Goal: Task Accomplishment & Management: Use online tool/utility

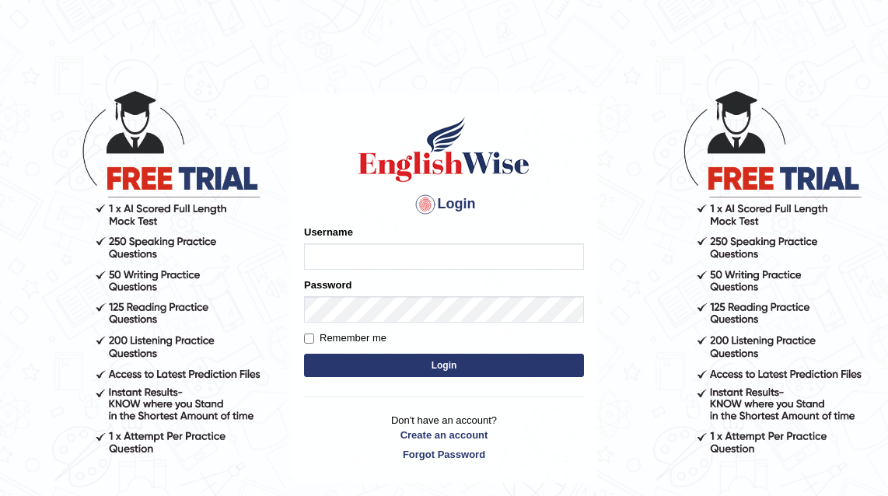
type input "Miannashit"
click at [309, 337] on input "Remember me" at bounding box center [309, 339] width 10 height 10
checkbox input "true"
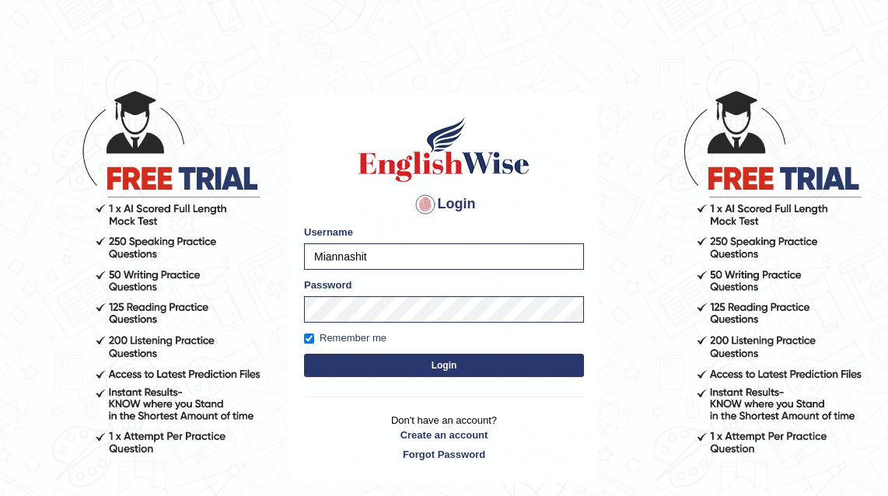
click at [358, 364] on button "Login" at bounding box center [444, 365] width 280 height 23
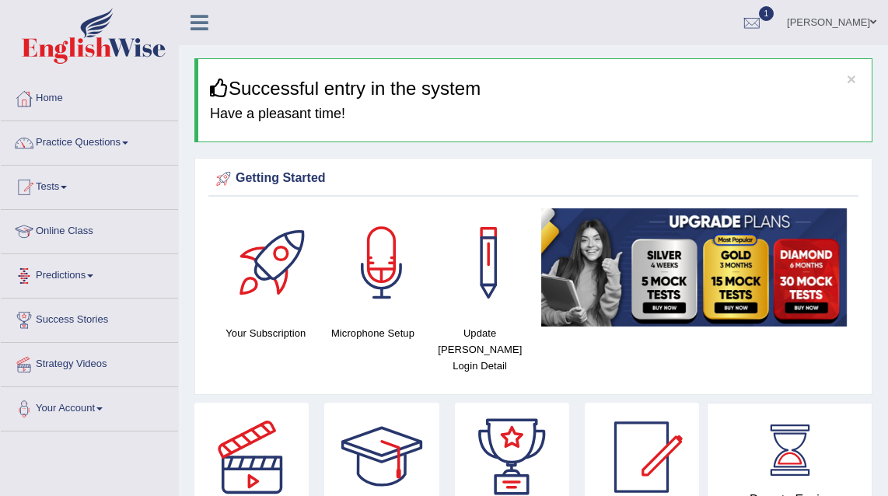
click at [72, 274] on link "Predictions" at bounding box center [89, 273] width 177 height 39
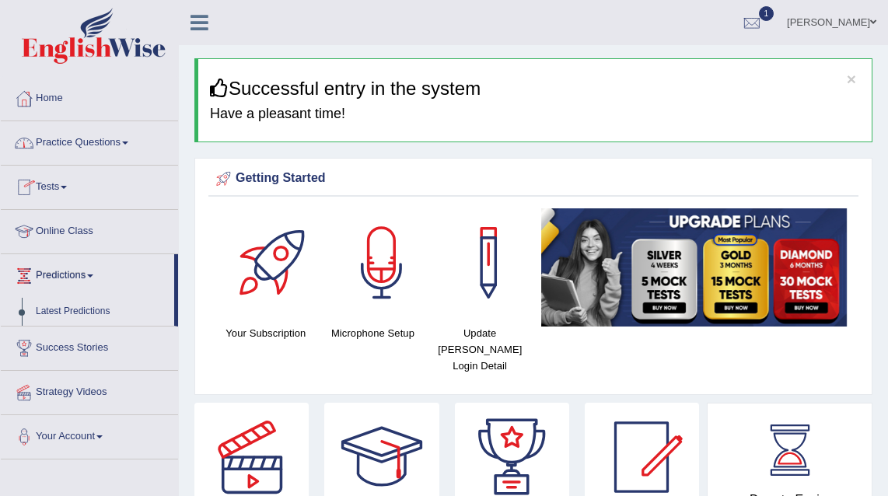
click at [102, 143] on link "Practice Questions" at bounding box center [89, 140] width 177 height 39
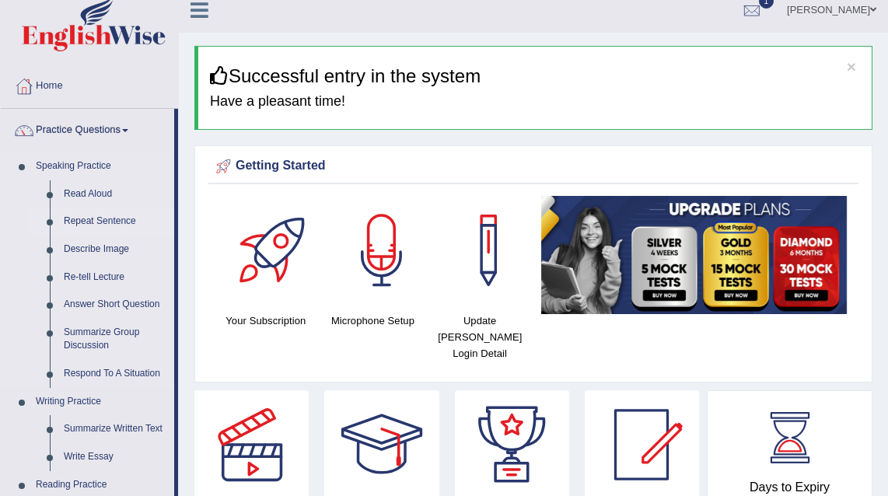
scroll to position [22, 0]
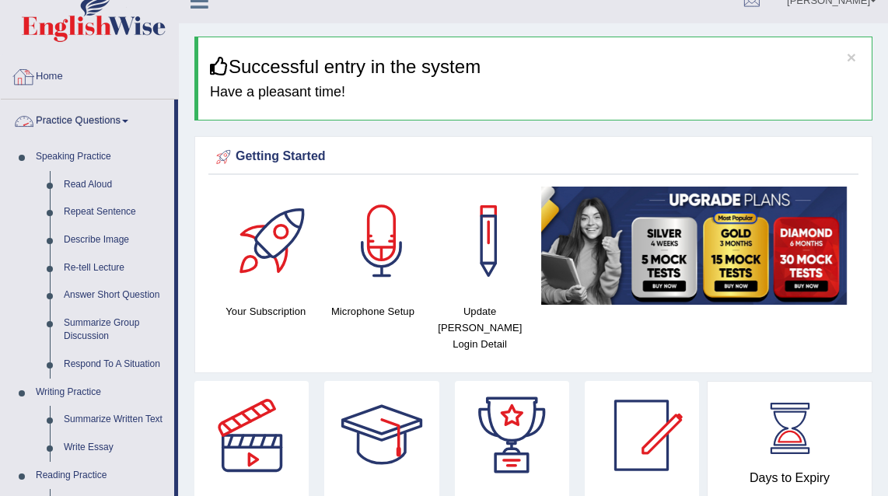
click at [133, 118] on link "Practice Questions" at bounding box center [87, 119] width 173 height 39
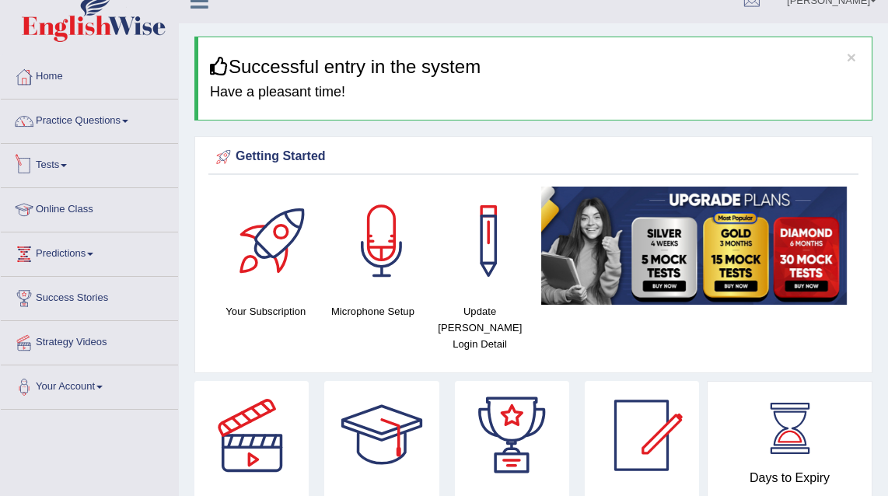
click at [55, 163] on link "Tests" at bounding box center [89, 163] width 177 height 39
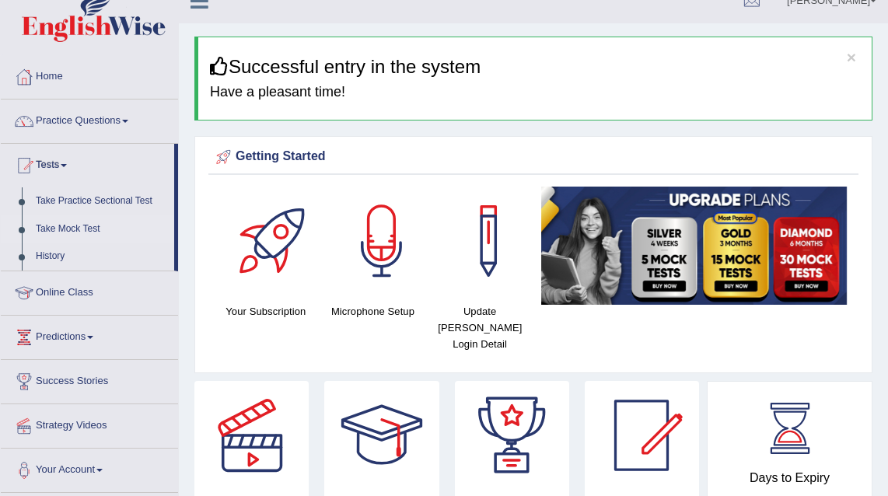
click at [75, 229] on link "Take Mock Test" at bounding box center [101, 229] width 145 height 28
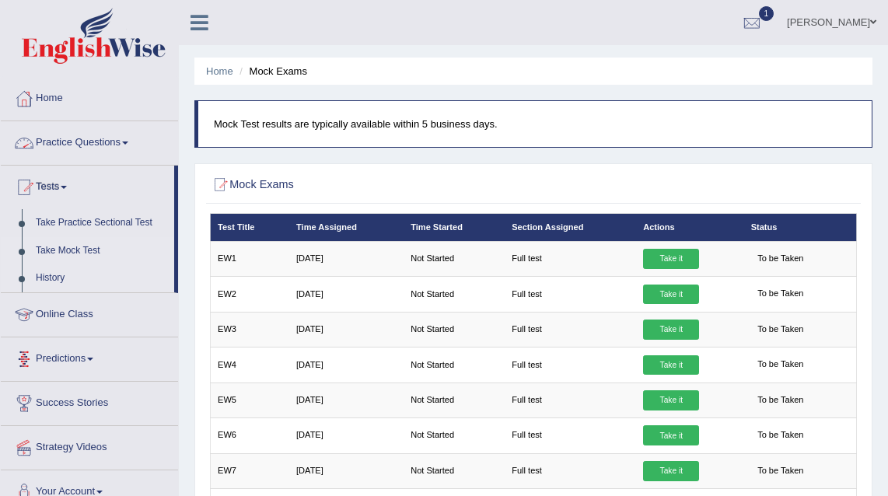
click at [61, 271] on link "History" at bounding box center [101, 278] width 145 height 28
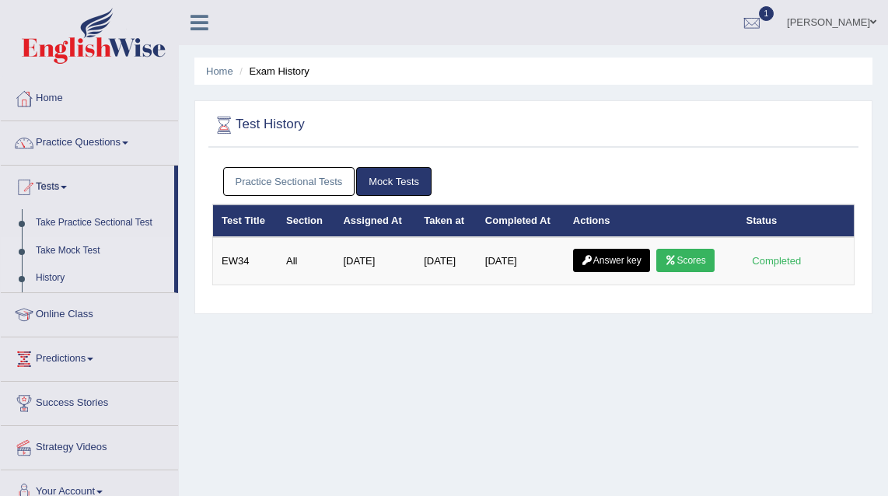
click at [75, 248] on link "Take Mock Test" at bounding box center [101, 251] width 145 height 28
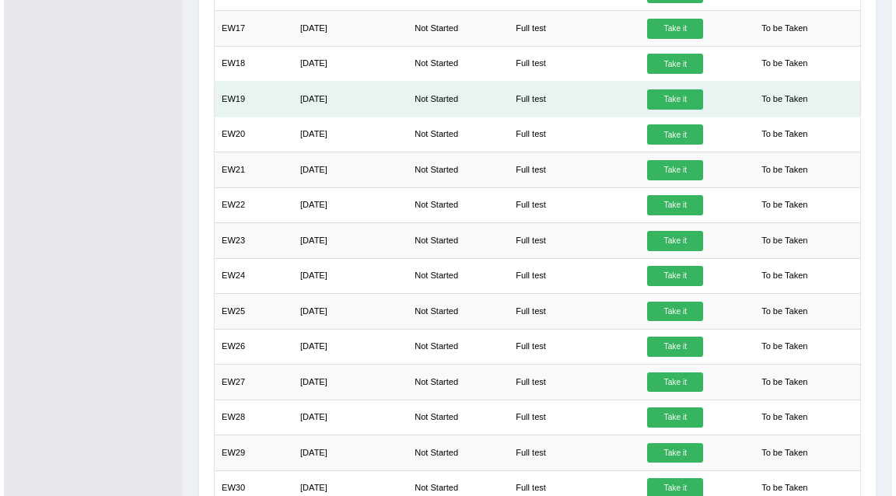
scroll to position [997, 0]
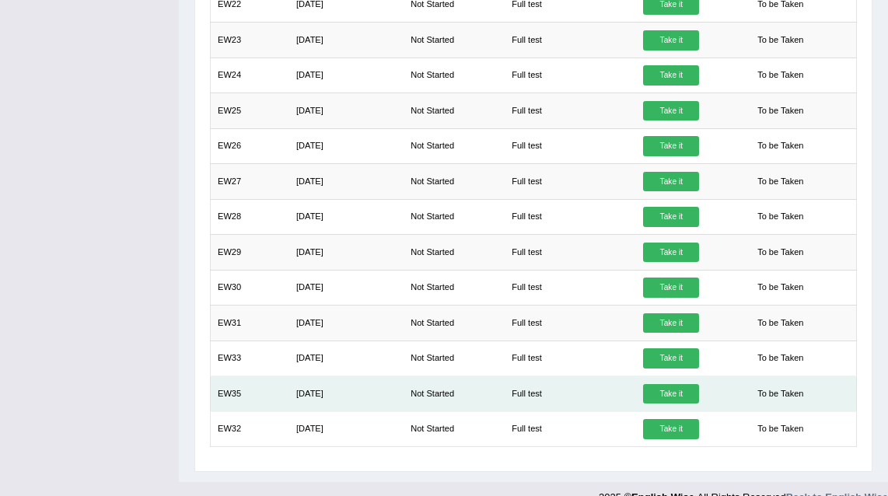
click at [659, 384] on link "Take it" at bounding box center [671, 394] width 56 height 20
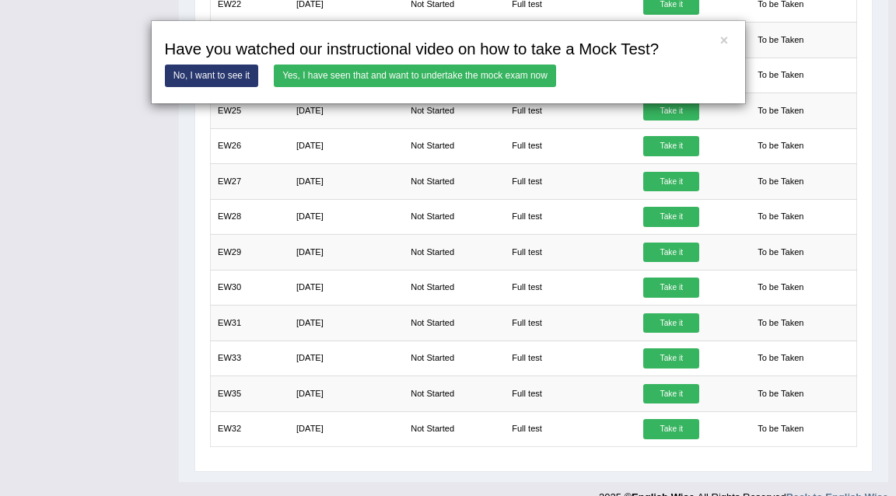
click at [445, 83] on link "Yes, I have seen that and want to undertake the mock exam now" at bounding box center [415, 76] width 282 height 23
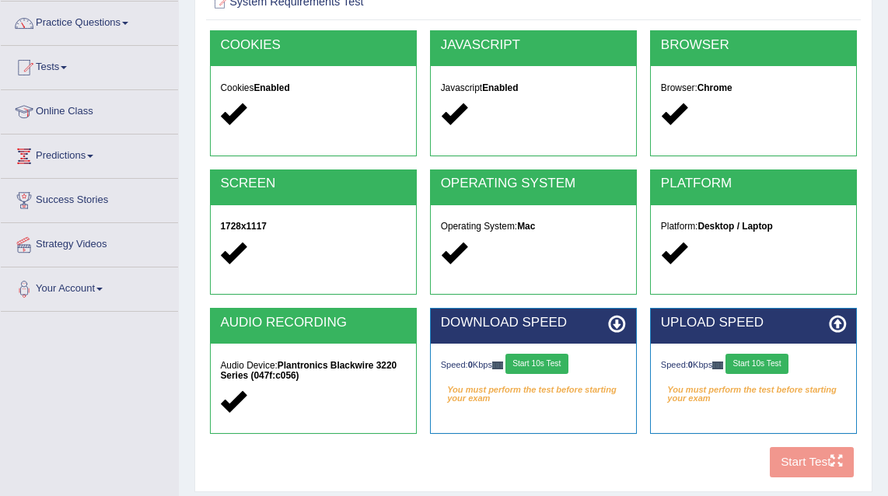
scroll to position [286, 0]
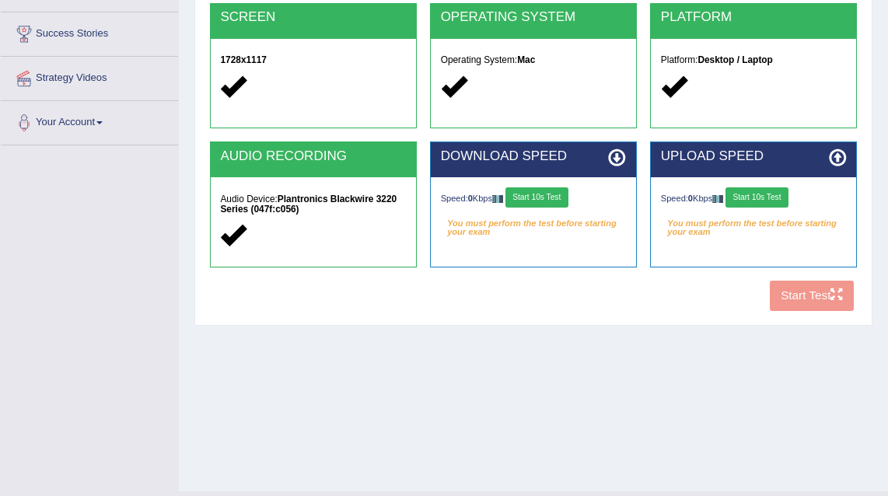
click at [548, 193] on button "Start 10s Test" at bounding box center [536, 197] width 63 height 20
click at [753, 193] on button "Start 10s Test" at bounding box center [757, 197] width 63 height 20
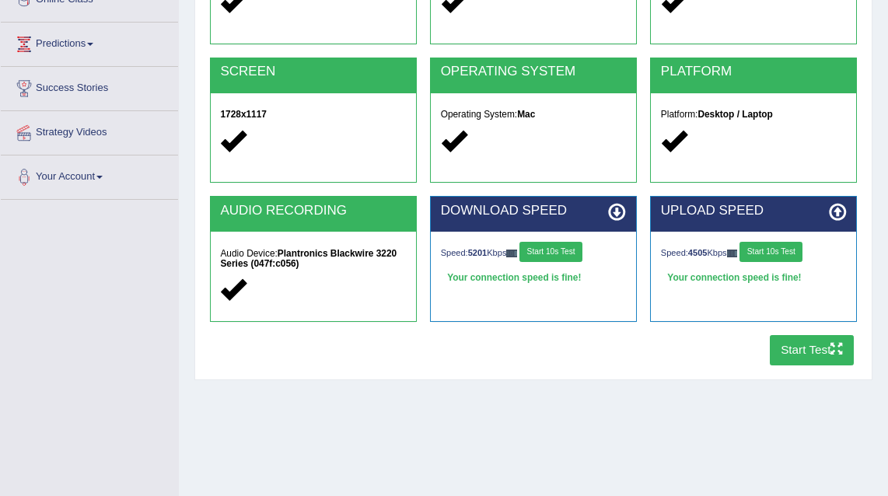
scroll to position [179, 0]
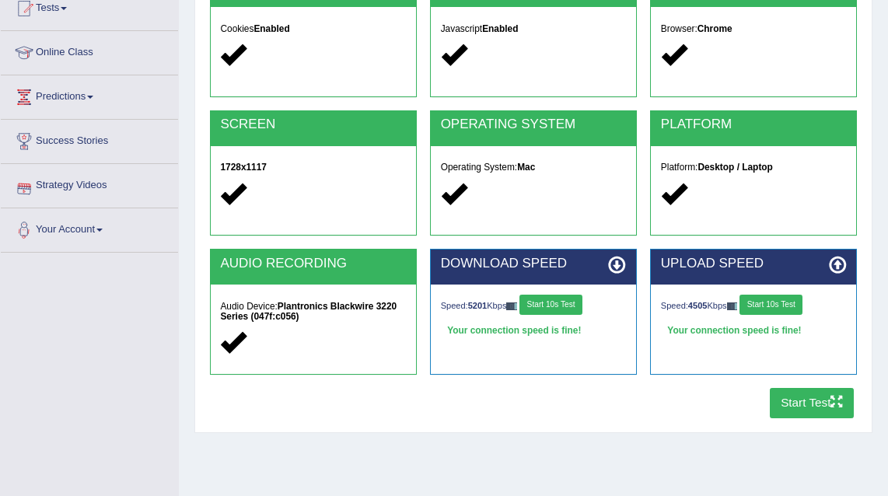
click at [813, 397] on button "Start Test" at bounding box center [812, 403] width 85 height 30
